Goal: Transaction & Acquisition: Purchase product/service

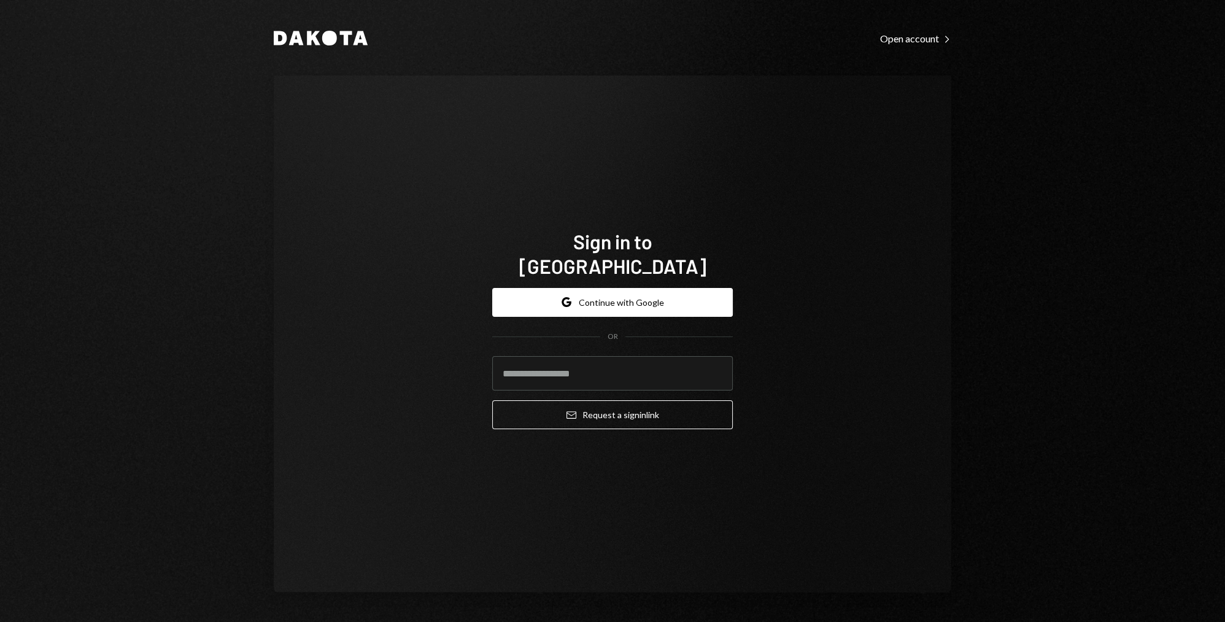
click at [619, 288] on button "Google Continue with Google" at bounding box center [612, 302] width 241 height 29
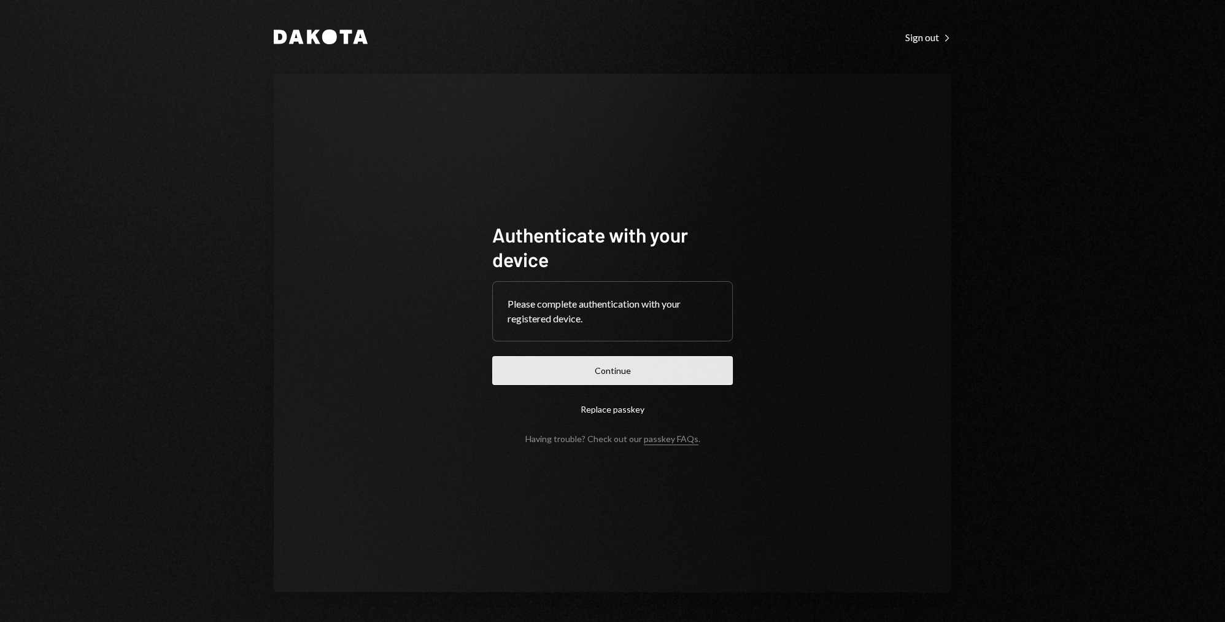
click at [628, 379] on button "Continue" at bounding box center [612, 370] width 241 height 29
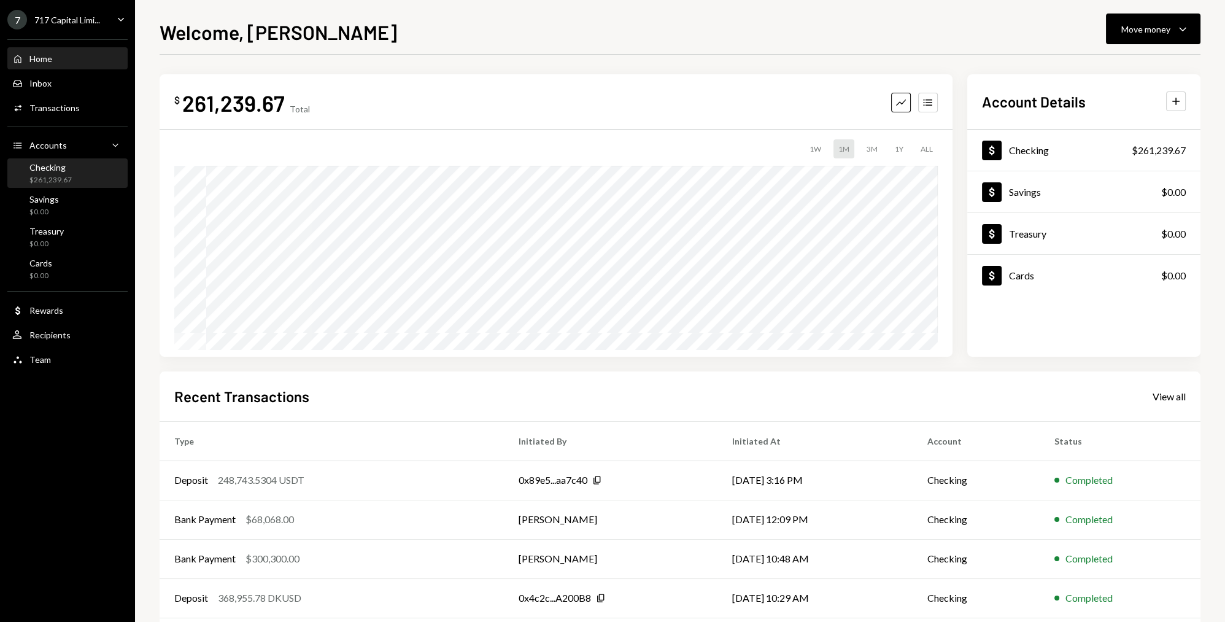
click at [61, 177] on div "$261,239.67" at bounding box center [50, 180] width 42 height 10
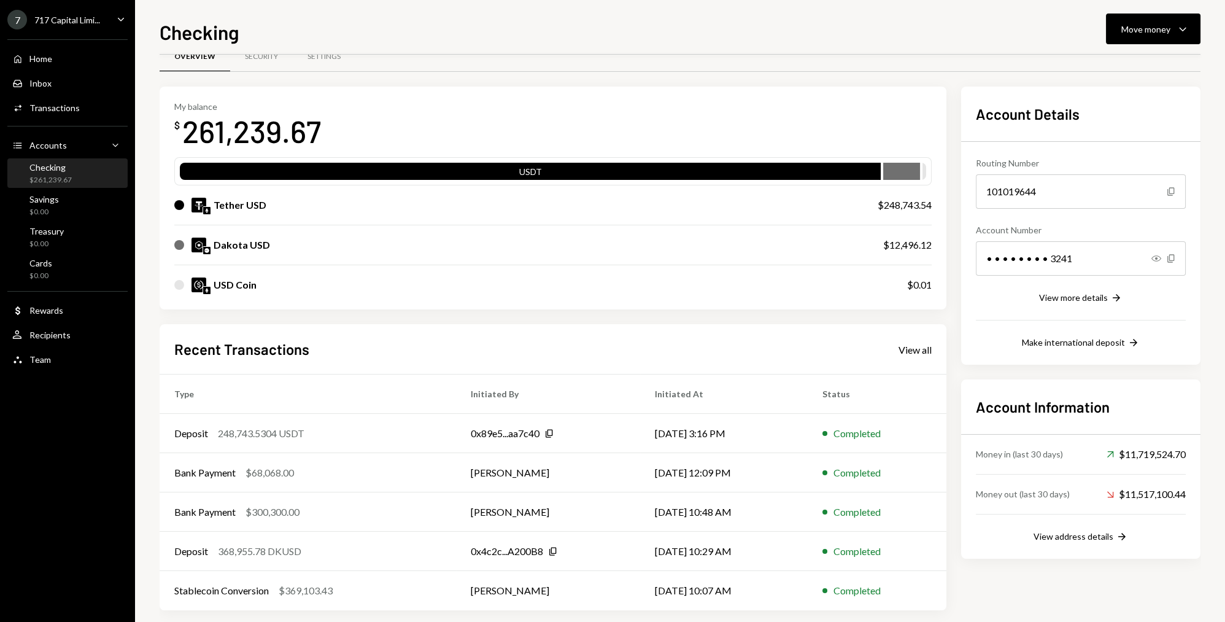
scroll to position [37, 0]
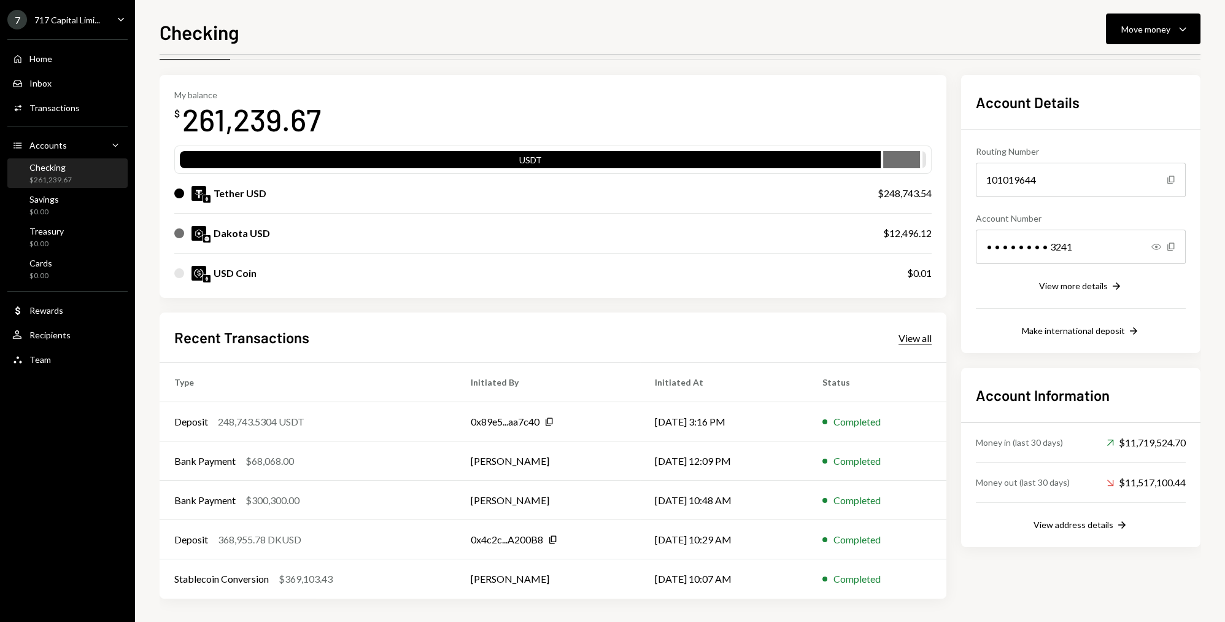
click at [898, 341] on div "View all" at bounding box center [914, 338] width 33 height 12
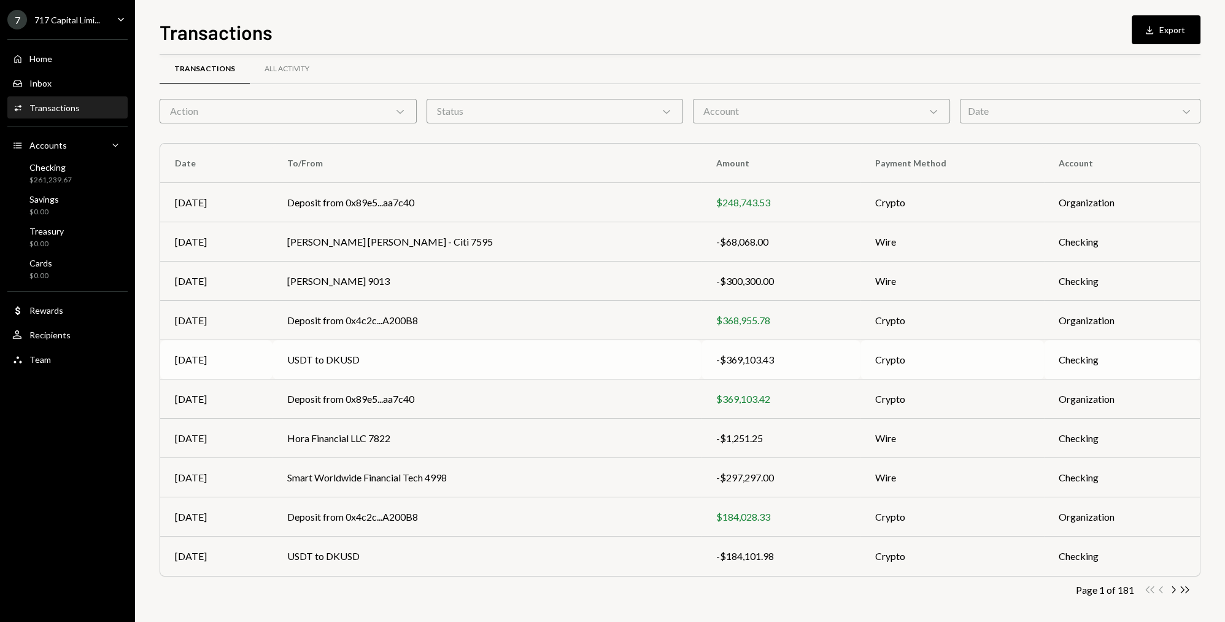
scroll to position [21, 0]
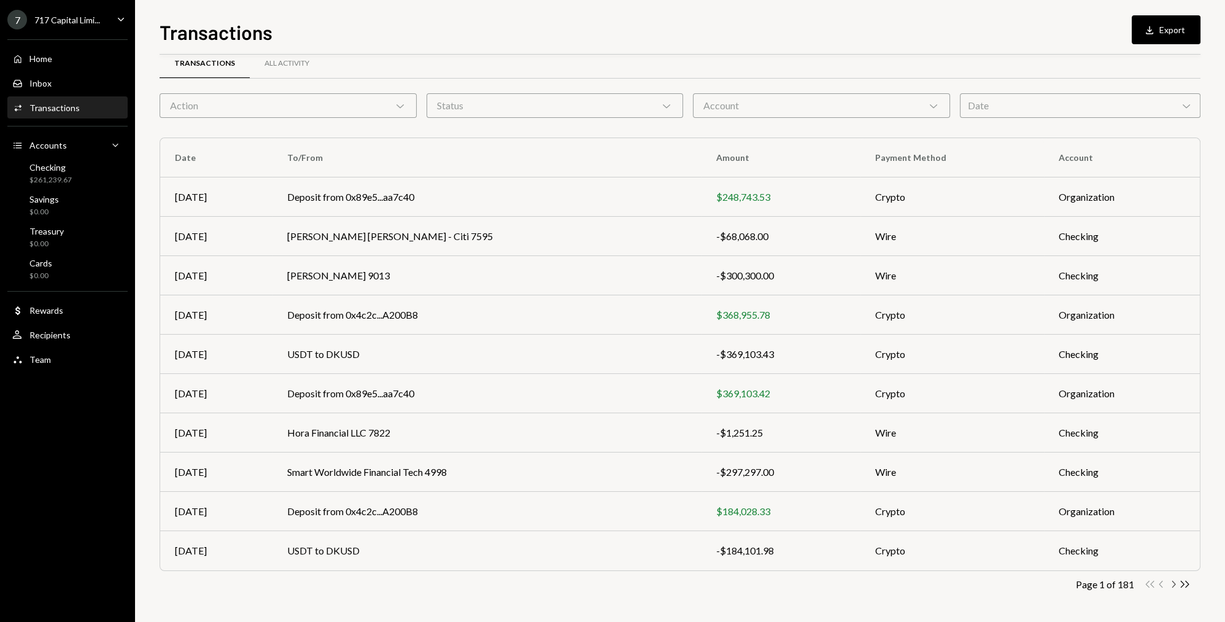
click at [1171, 581] on icon "Chevron Right" at bounding box center [1173, 584] width 12 height 12
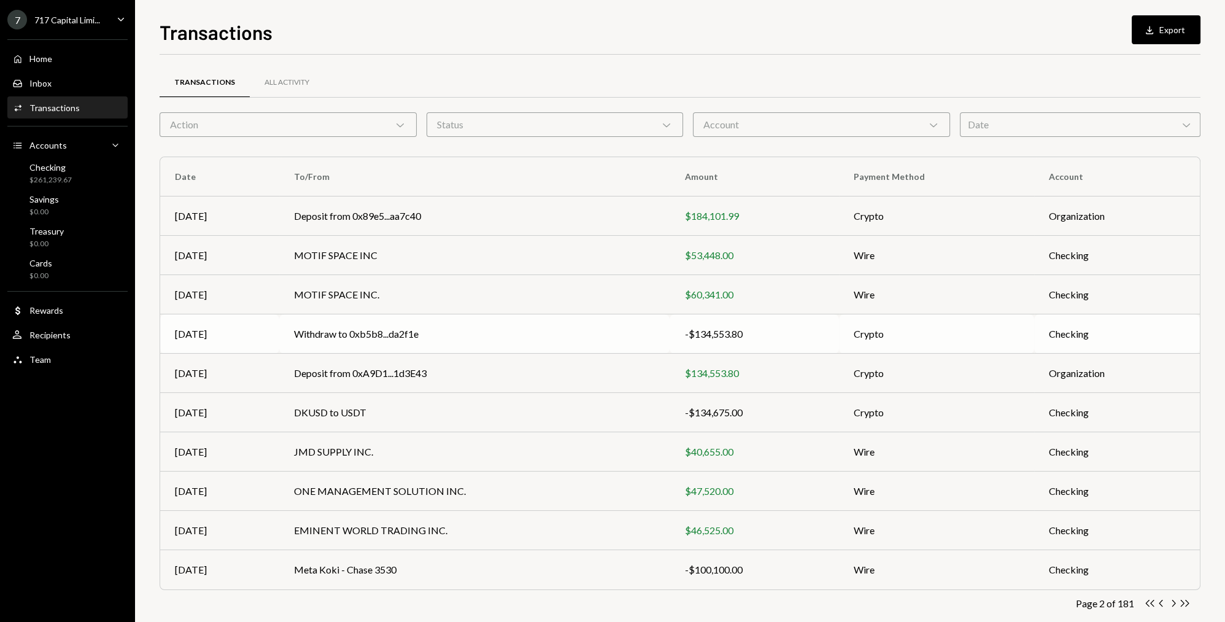
click at [407, 333] on td "Withdraw to 0xb5b8...da2f1e" at bounding box center [474, 333] width 390 height 39
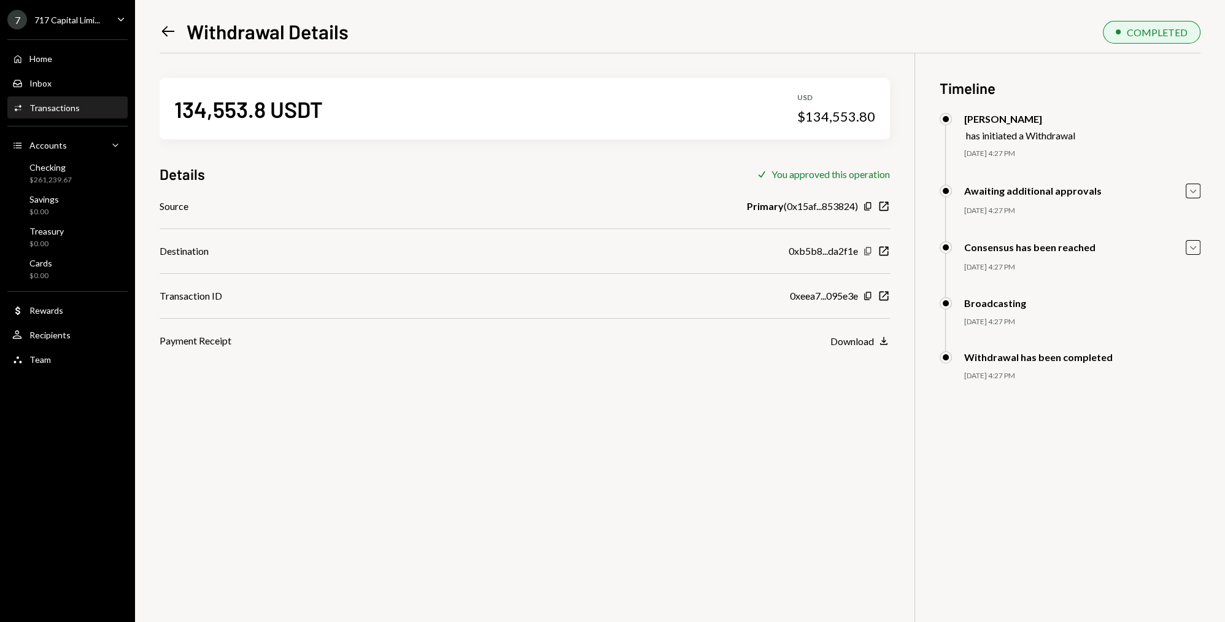
click at [863, 253] on icon "Copy" at bounding box center [868, 251] width 10 height 10
click at [86, 177] on div "Checking $261,239.67" at bounding box center [67, 173] width 110 height 23
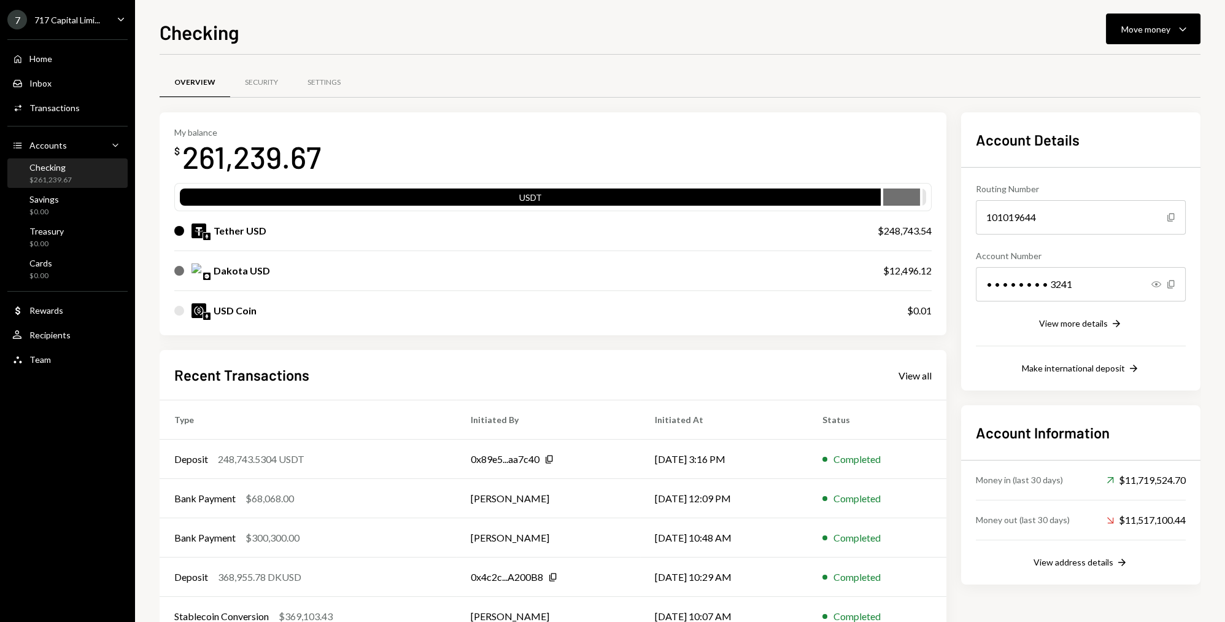
click at [77, 172] on div "Checking $261,239.67" at bounding box center [67, 173] width 110 height 23
click at [1126, 43] on button "Move money Caret Down" at bounding box center [1153, 28] width 94 height 31
click at [1101, 158] on div "Swap stablecoins" at bounding box center [1143, 159] width 90 height 13
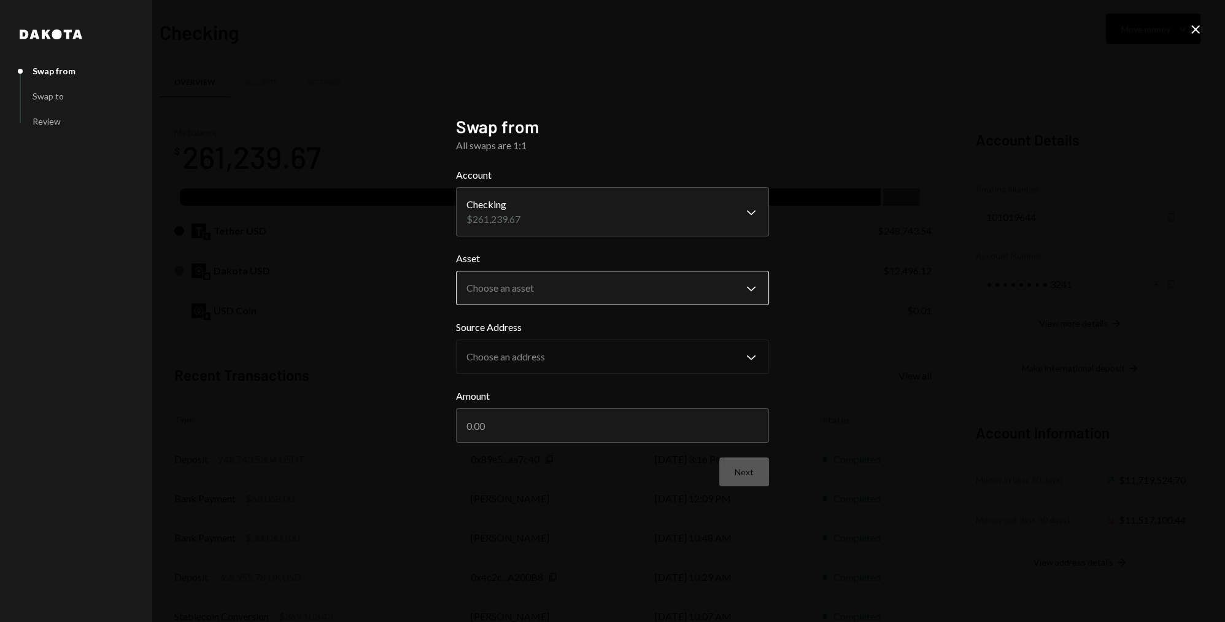
click at [549, 284] on body "7 717 Capital Limi... Caret Down Home Home Inbox Inbox Activities Transactions …" at bounding box center [612, 311] width 1225 height 622
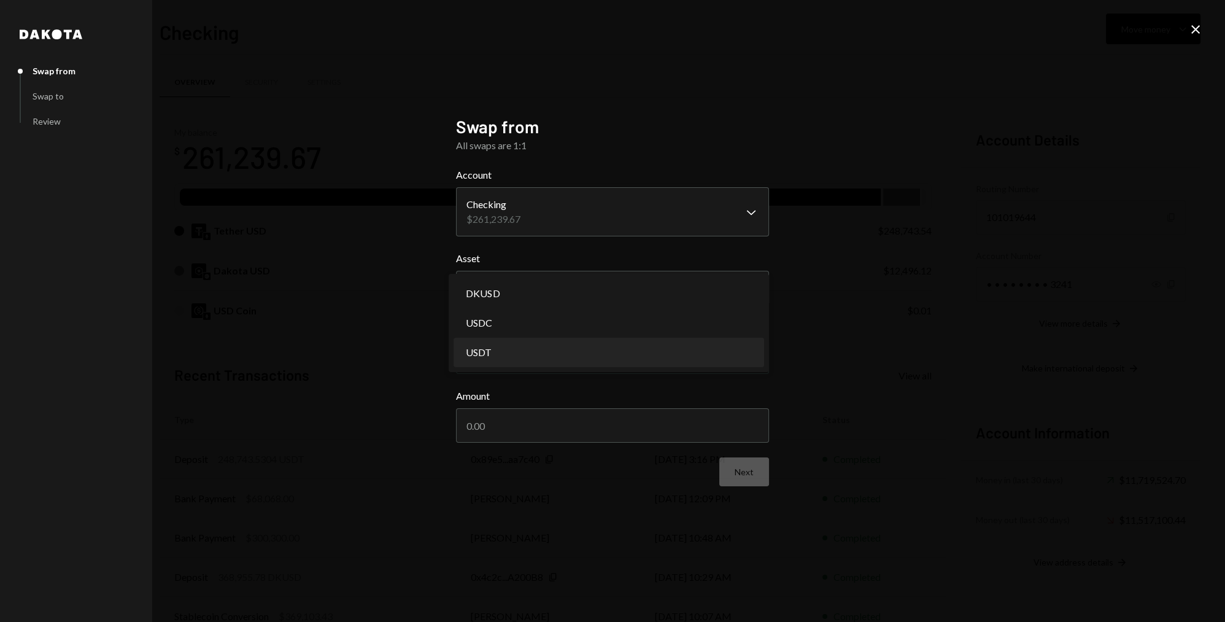
select select "****"
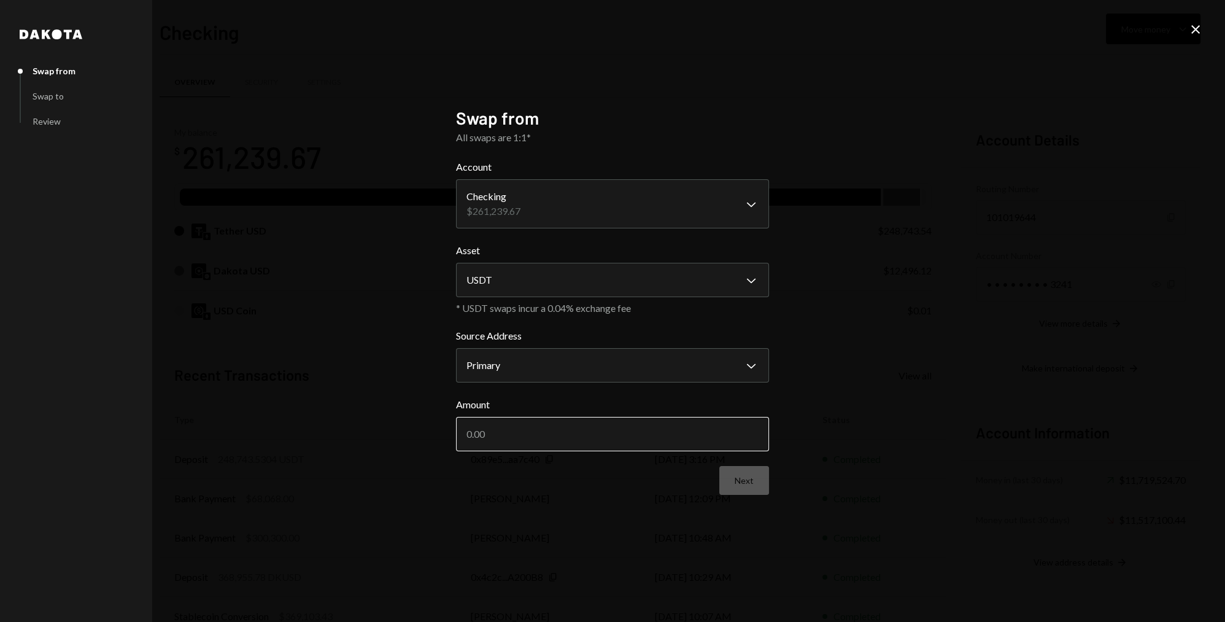
click at [573, 441] on input "Amount" at bounding box center [612, 434] width 313 height 34
click at [1195, 27] on icon "Close" at bounding box center [1195, 29] width 15 height 15
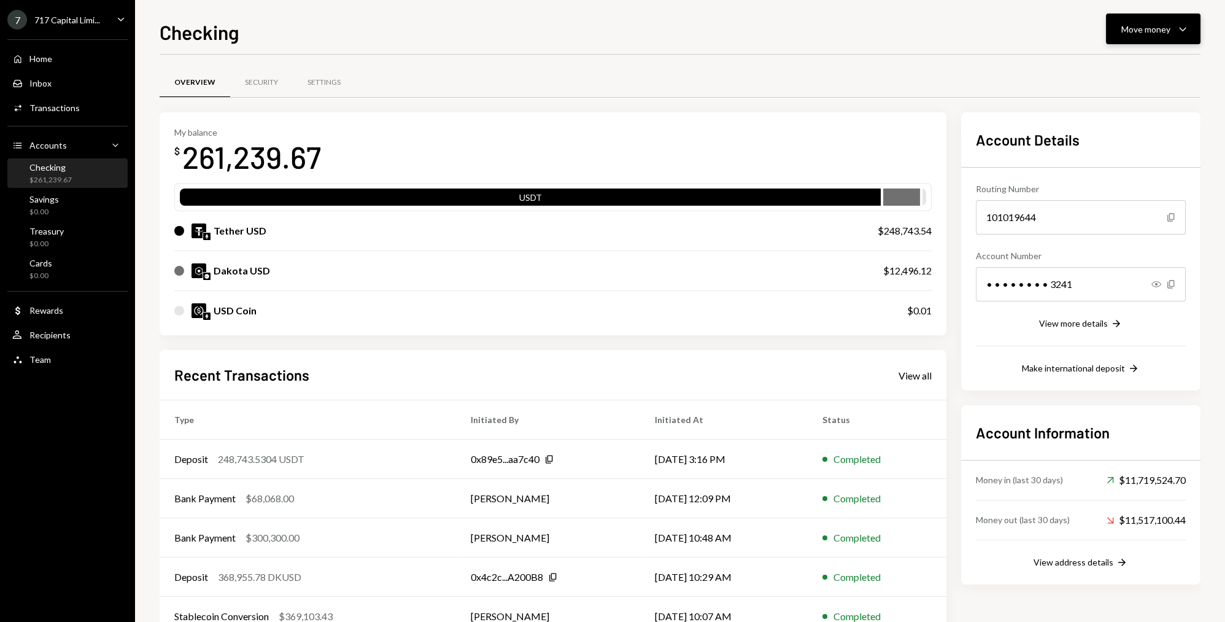
click at [1147, 33] on div "Move money" at bounding box center [1145, 29] width 49 height 13
click at [1097, 163] on div "Swap Swap stablecoins" at bounding box center [1134, 159] width 108 height 13
click at [1158, 30] on div "Move money" at bounding box center [1145, 29] width 49 height 13
click at [1122, 64] on div "Send" at bounding box center [1143, 66] width 90 height 13
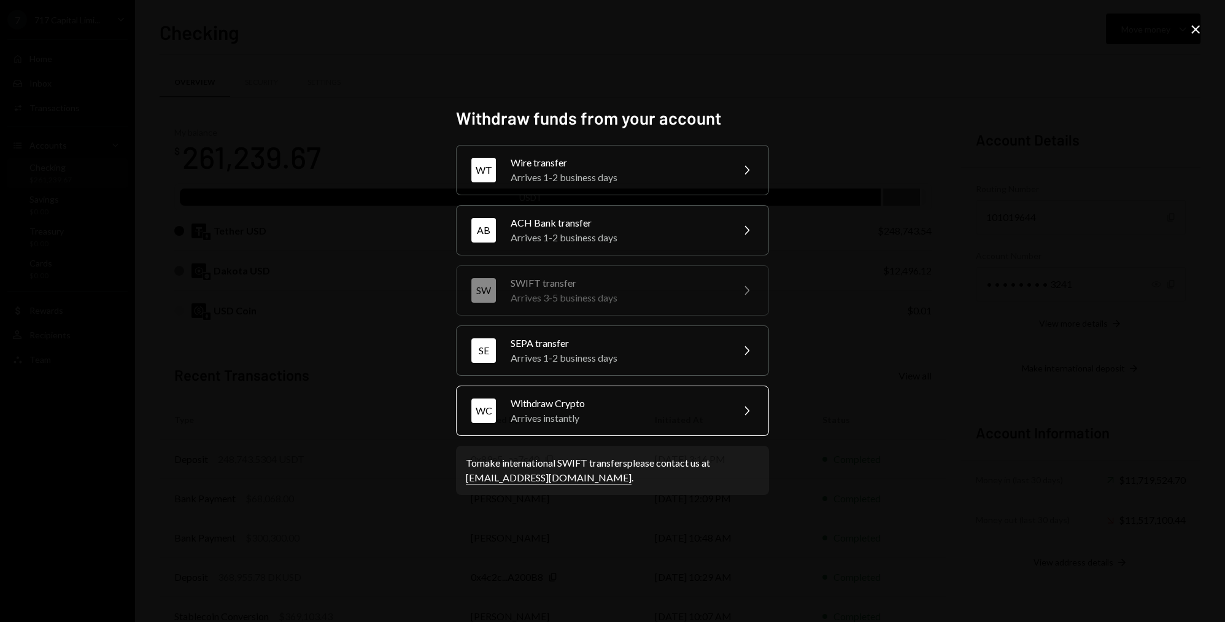
drag, startPoint x: 1093, startPoint y: 86, endPoint x: 620, endPoint y: 401, distance: 569.1
click at [620, 401] on div "Withdraw Crypto" at bounding box center [618, 403] width 214 height 15
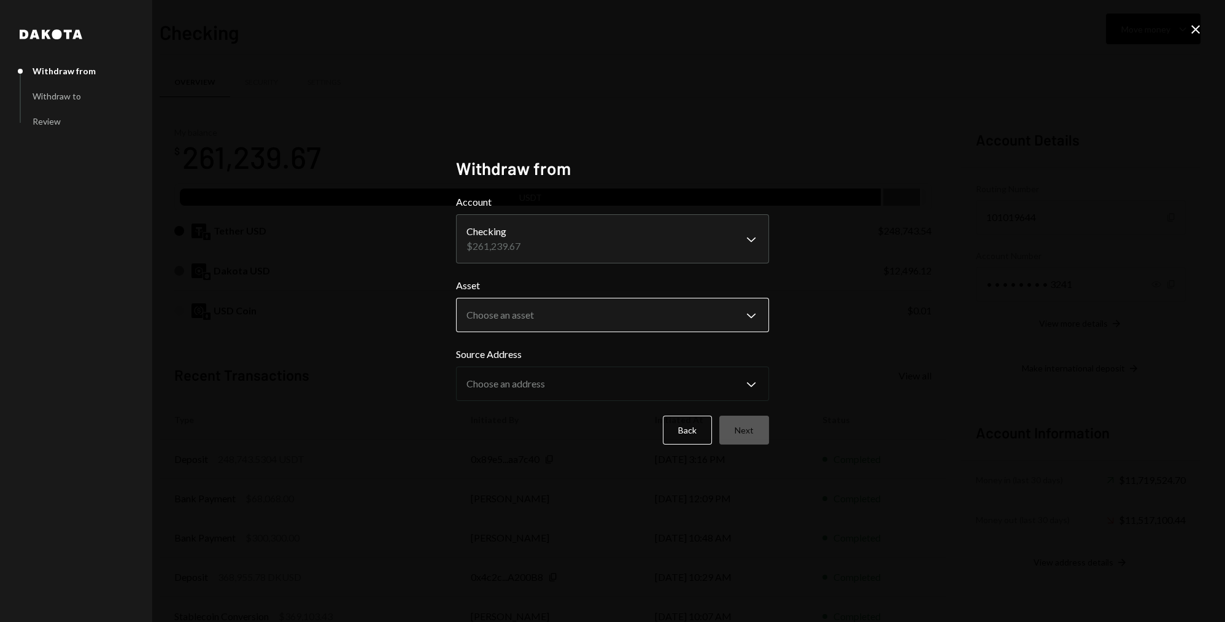
click at [603, 313] on body "7 717 Capital Limi... Caret Down Home Home Inbox Inbox Activities Transactions …" at bounding box center [612, 311] width 1225 height 622
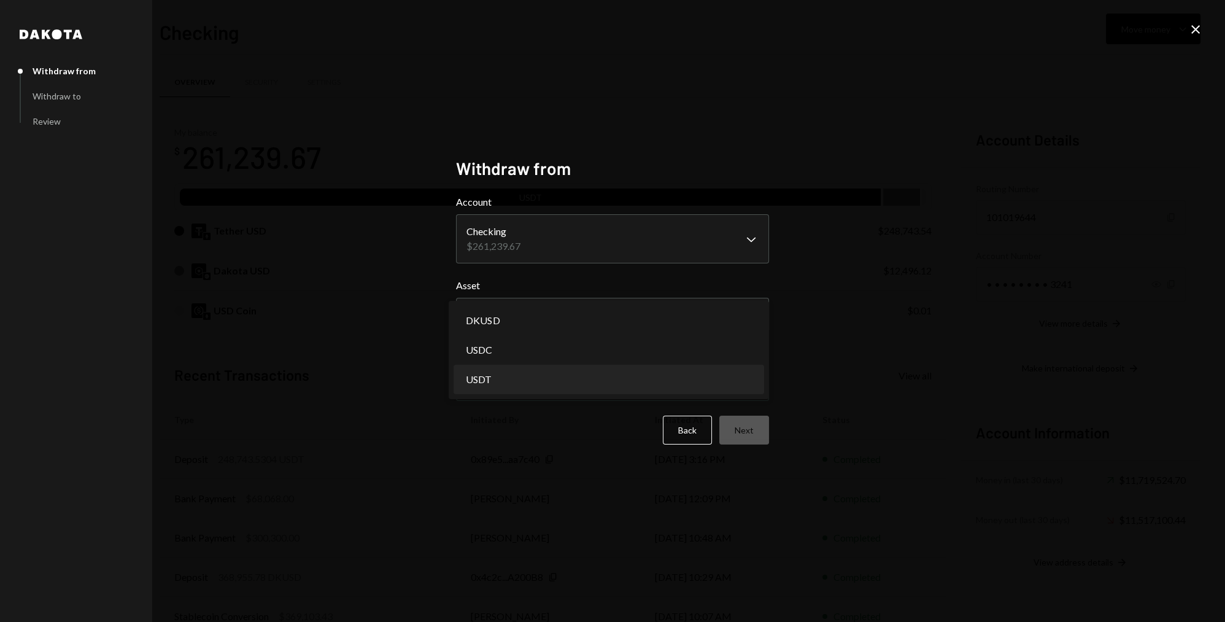
select select "****"
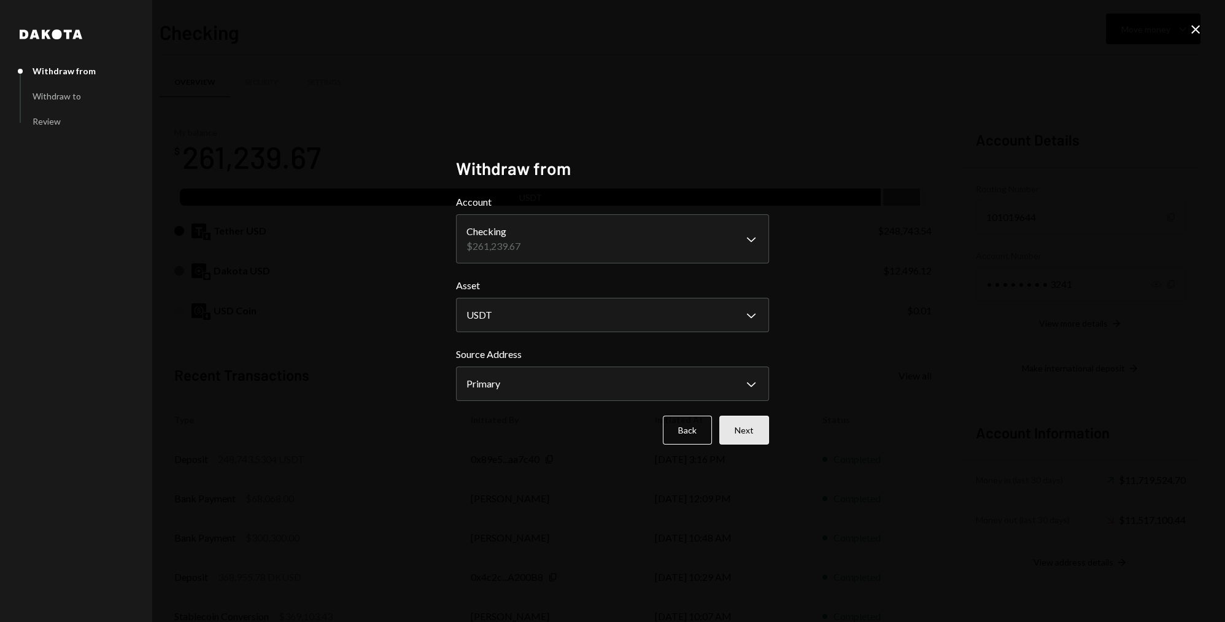
click at [733, 422] on button "Next" at bounding box center [744, 429] width 50 height 29
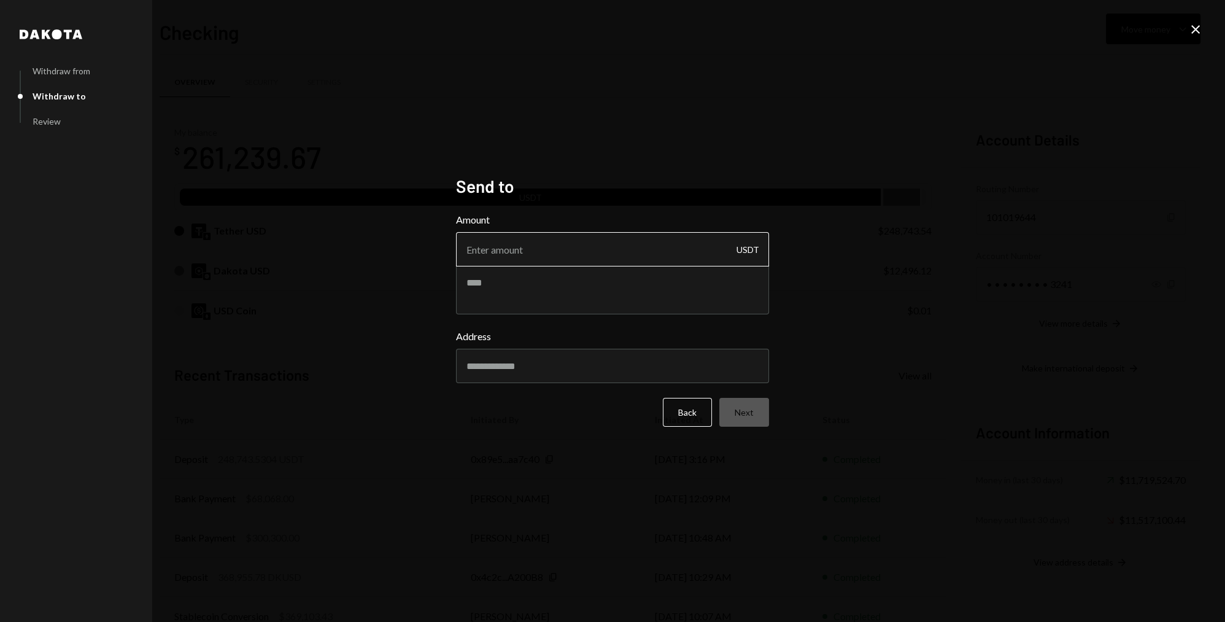
click at [584, 255] on input "Amount" at bounding box center [612, 249] width 313 height 34
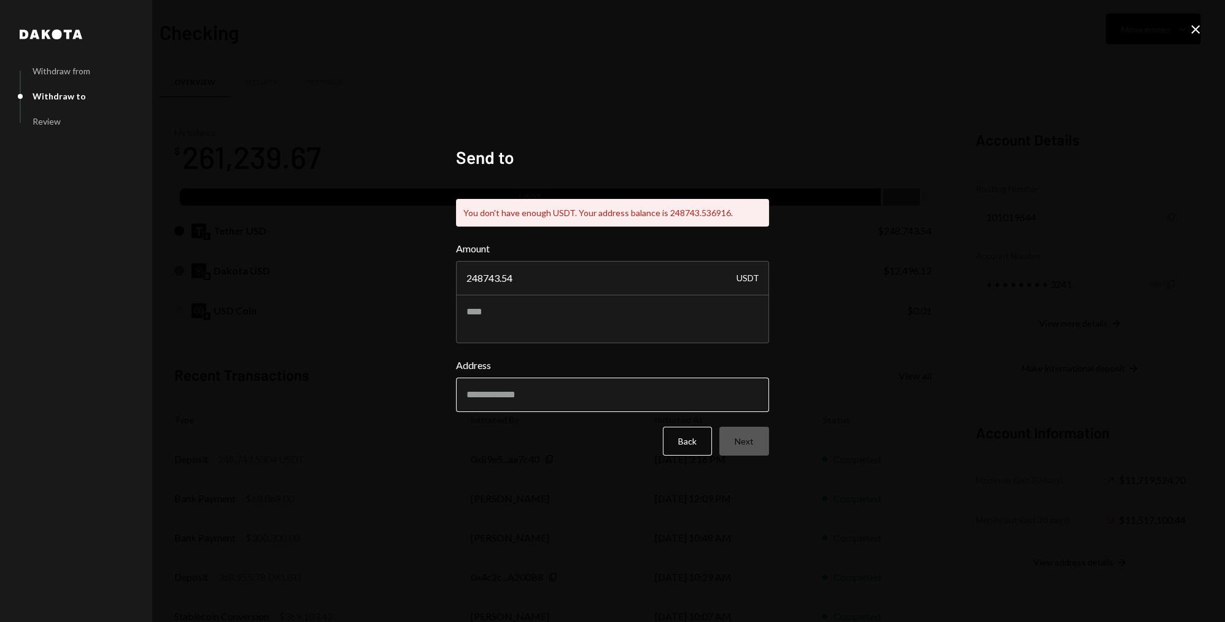
click at [585, 361] on div "Address" at bounding box center [612, 385] width 313 height 54
click at [580, 280] on input "248743.54" at bounding box center [612, 278] width 313 height 34
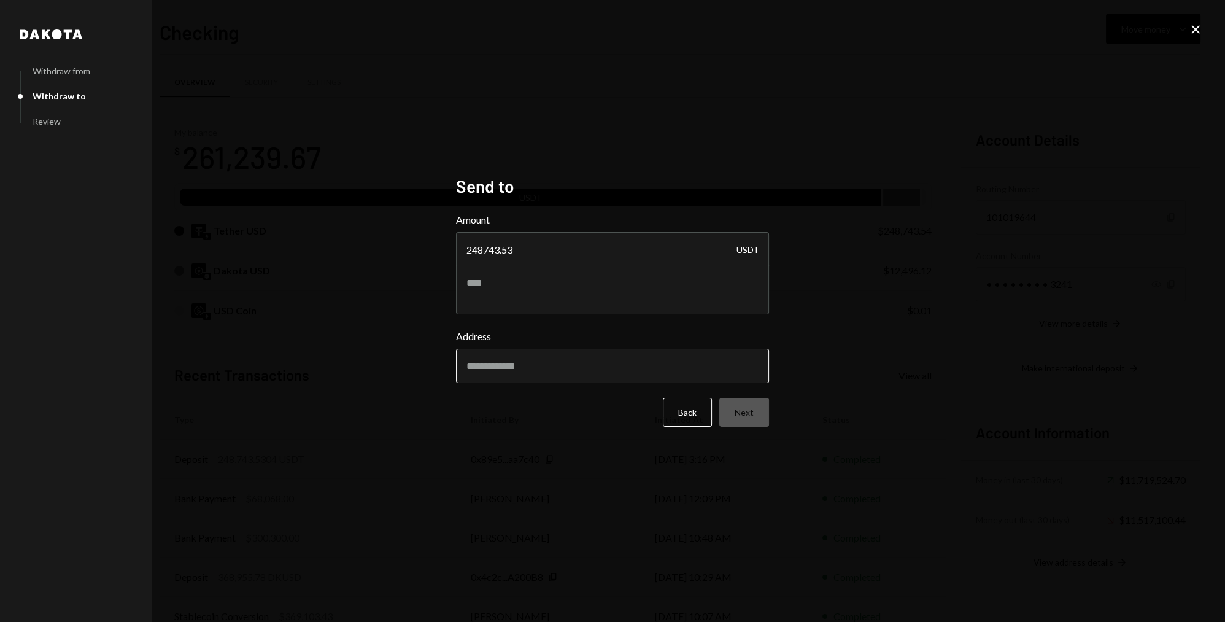
type input "248743.53"
click at [566, 361] on input "Address" at bounding box center [612, 366] width 313 height 34
paste input "**********"
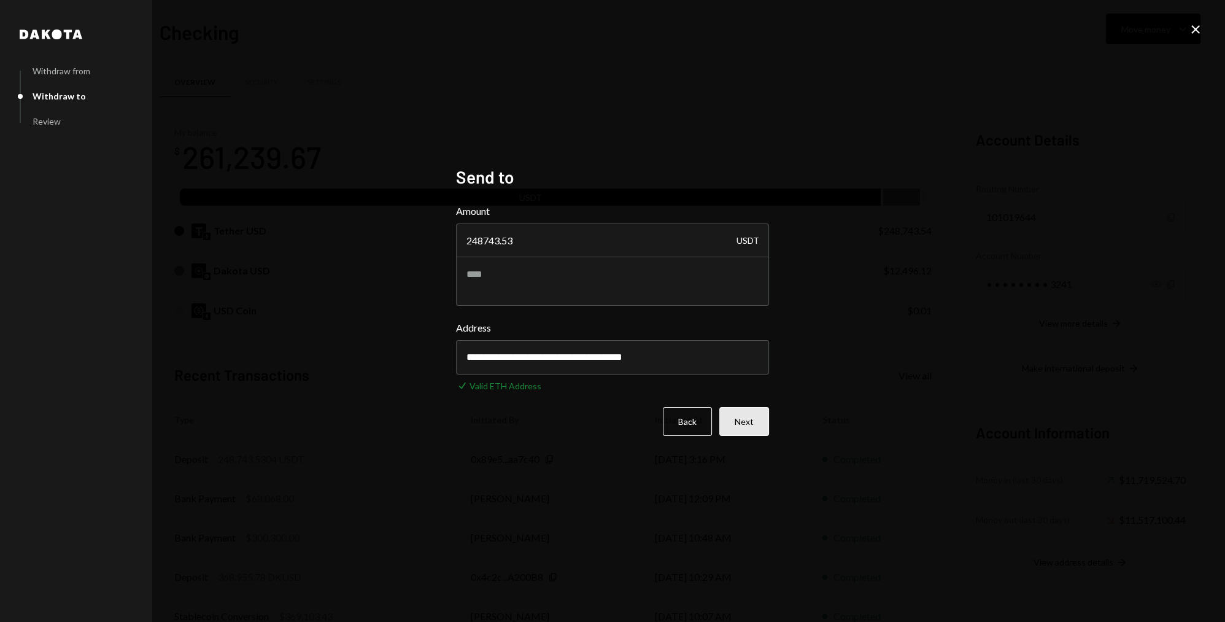
type input "**********"
click at [741, 421] on button "Next" at bounding box center [744, 421] width 50 height 29
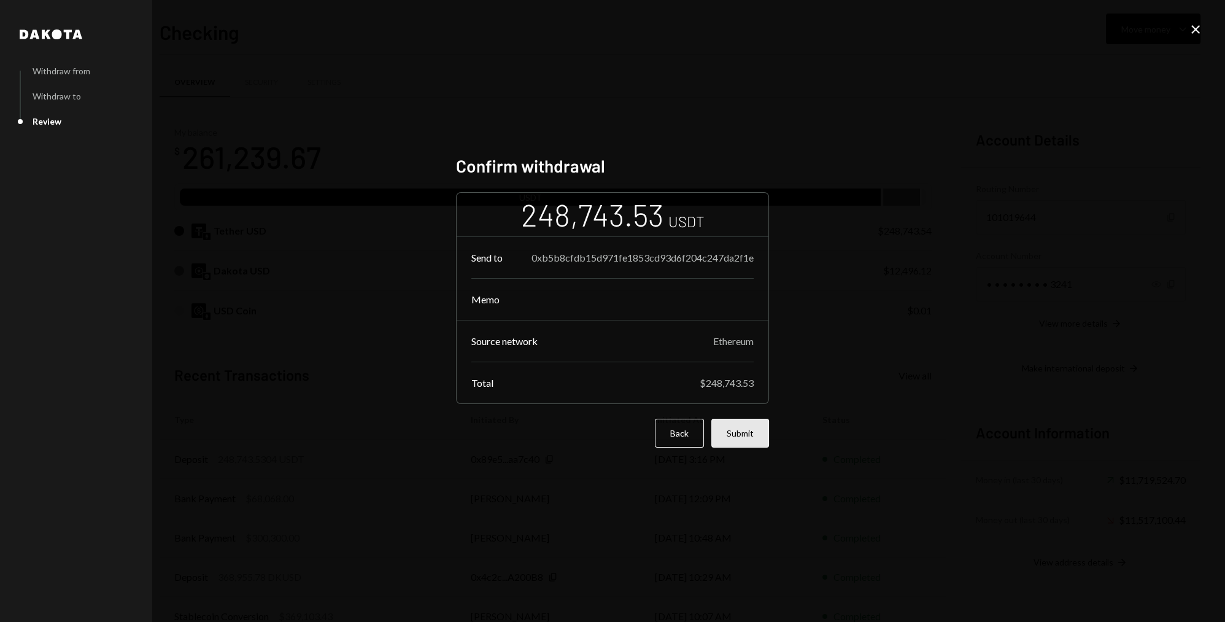
click at [743, 447] on button "Submit" at bounding box center [740, 432] width 58 height 29
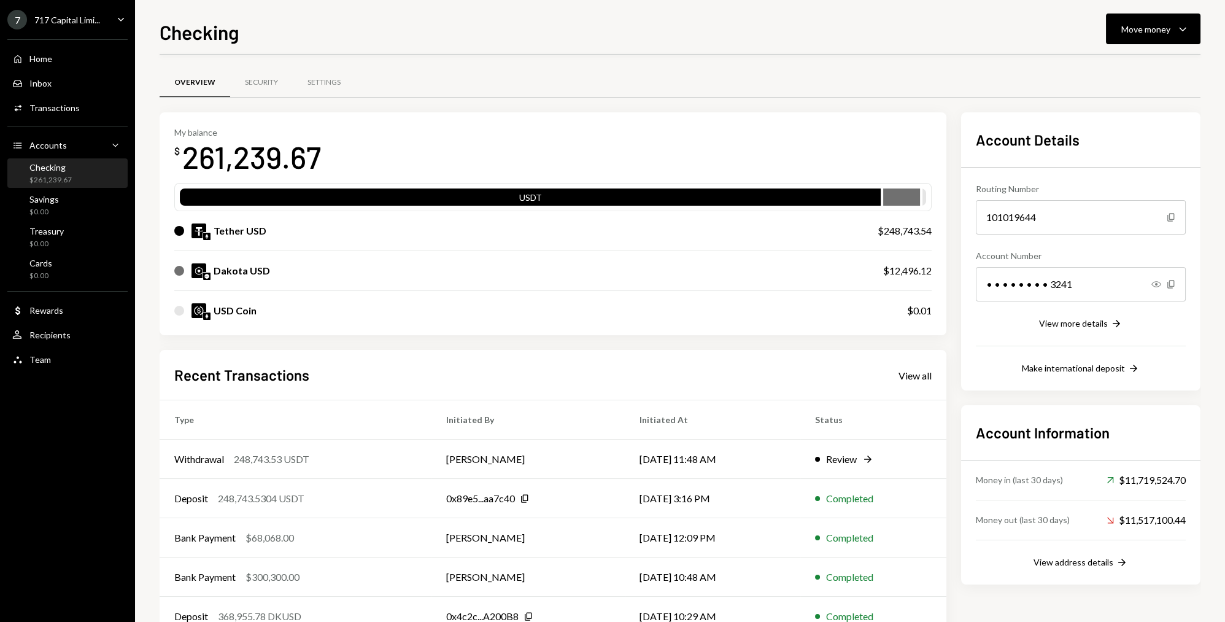
scroll to position [37, 0]
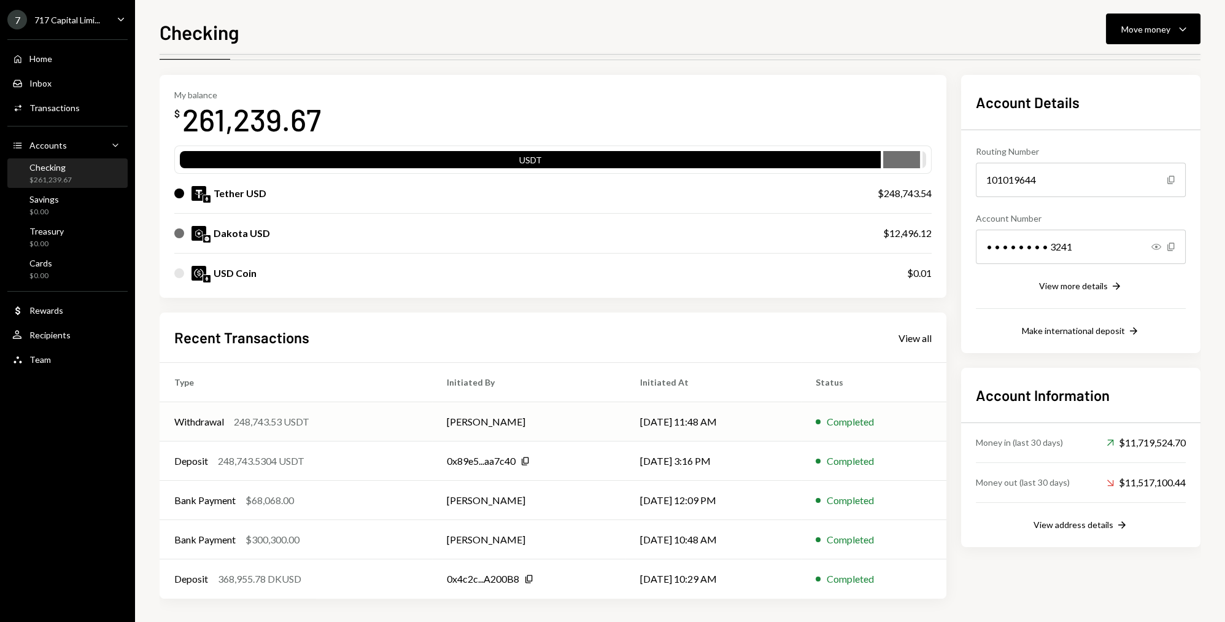
click at [407, 414] on div "Withdrawal 248,743.53 USDT" at bounding box center [295, 421] width 243 height 15
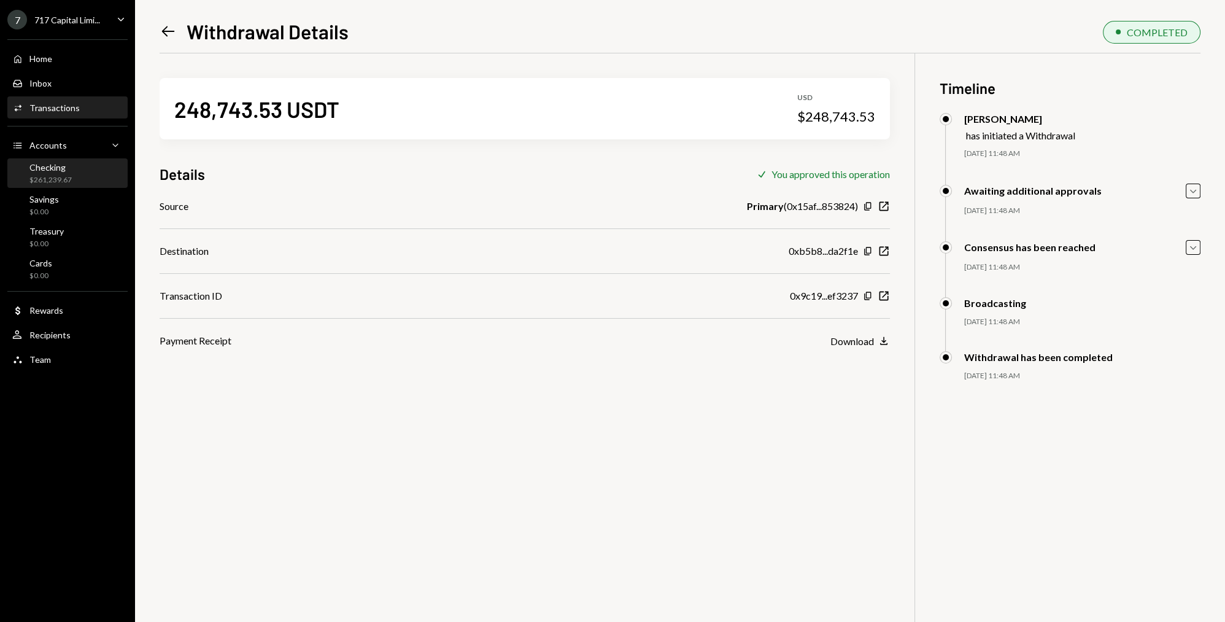
click at [45, 180] on div "$261,239.67" at bounding box center [50, 180] width 42 height 10
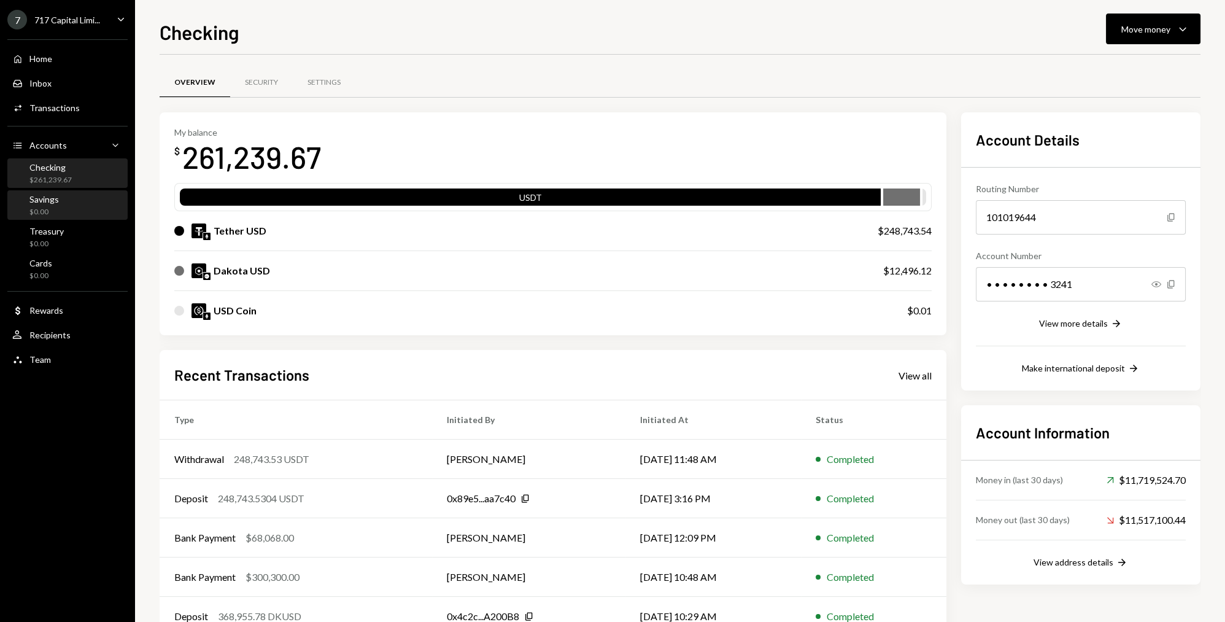
click at [27, 204] on div "Savings $0.00" at bounding box center [35, 205] width 47 height 23
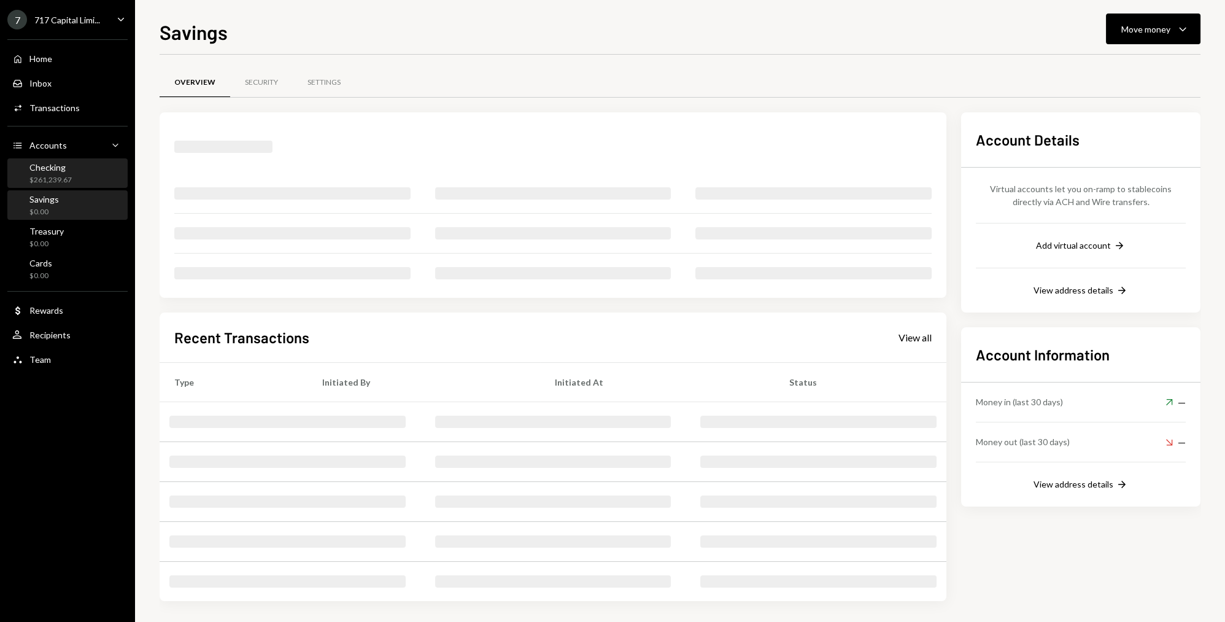
click at [42, 174] on div "Checking $261,239.67" at bounding box center [50, 173] width 42 height 23
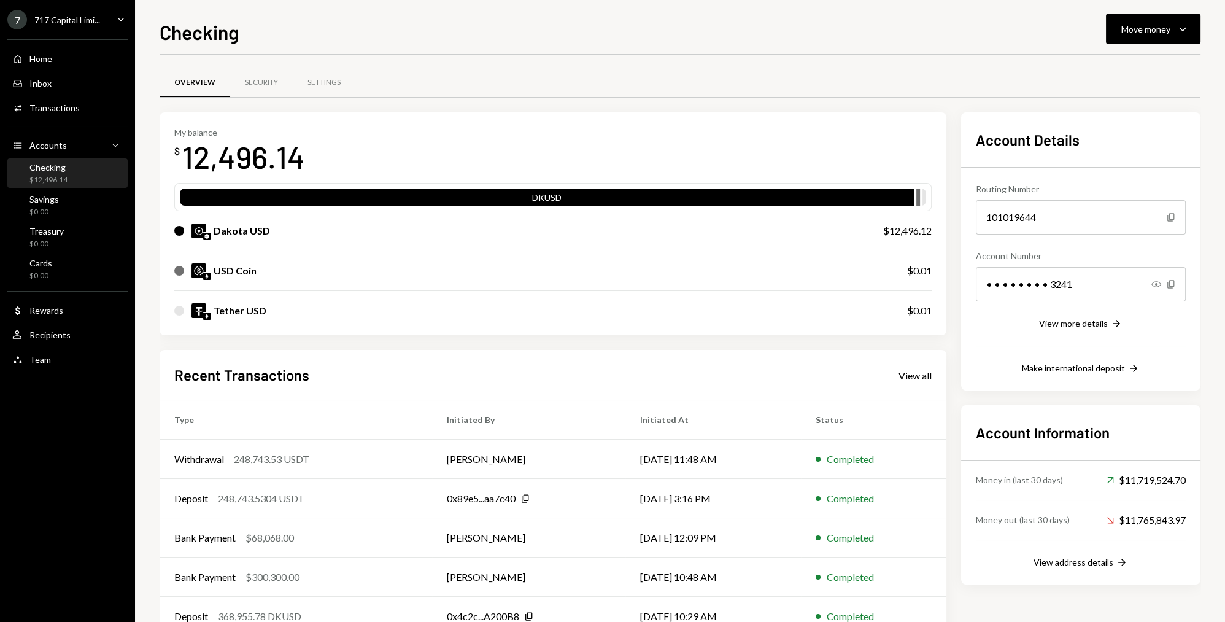
click at [437, 133] on div "My balance $ 12,496.14" at bounding box center [552, 151] width 757 height 49
